Goal: Information Seeking & Learning: Learn about a topic

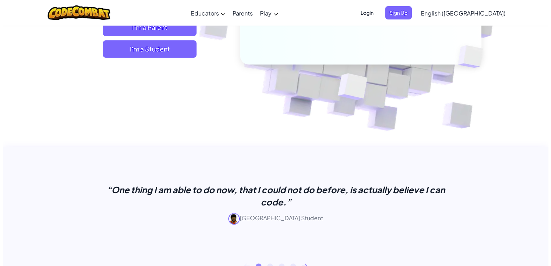
scroll to position [72, 0]
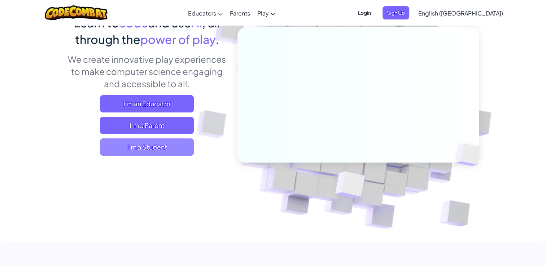
click at [155, 148] on span "I'm a Student" at bounding box center [147, 146] width 94 height 17
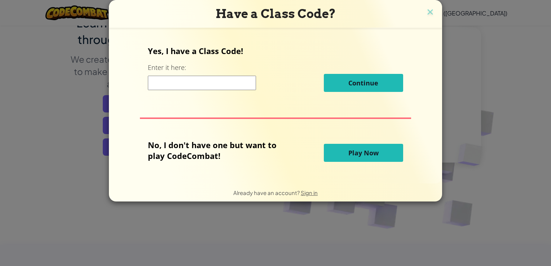
click at [348, 157] on span "Play Now" at bounding box center [363, 153] width 30 height 9
